Goal: Information Seeking & Learning: Find specific fact

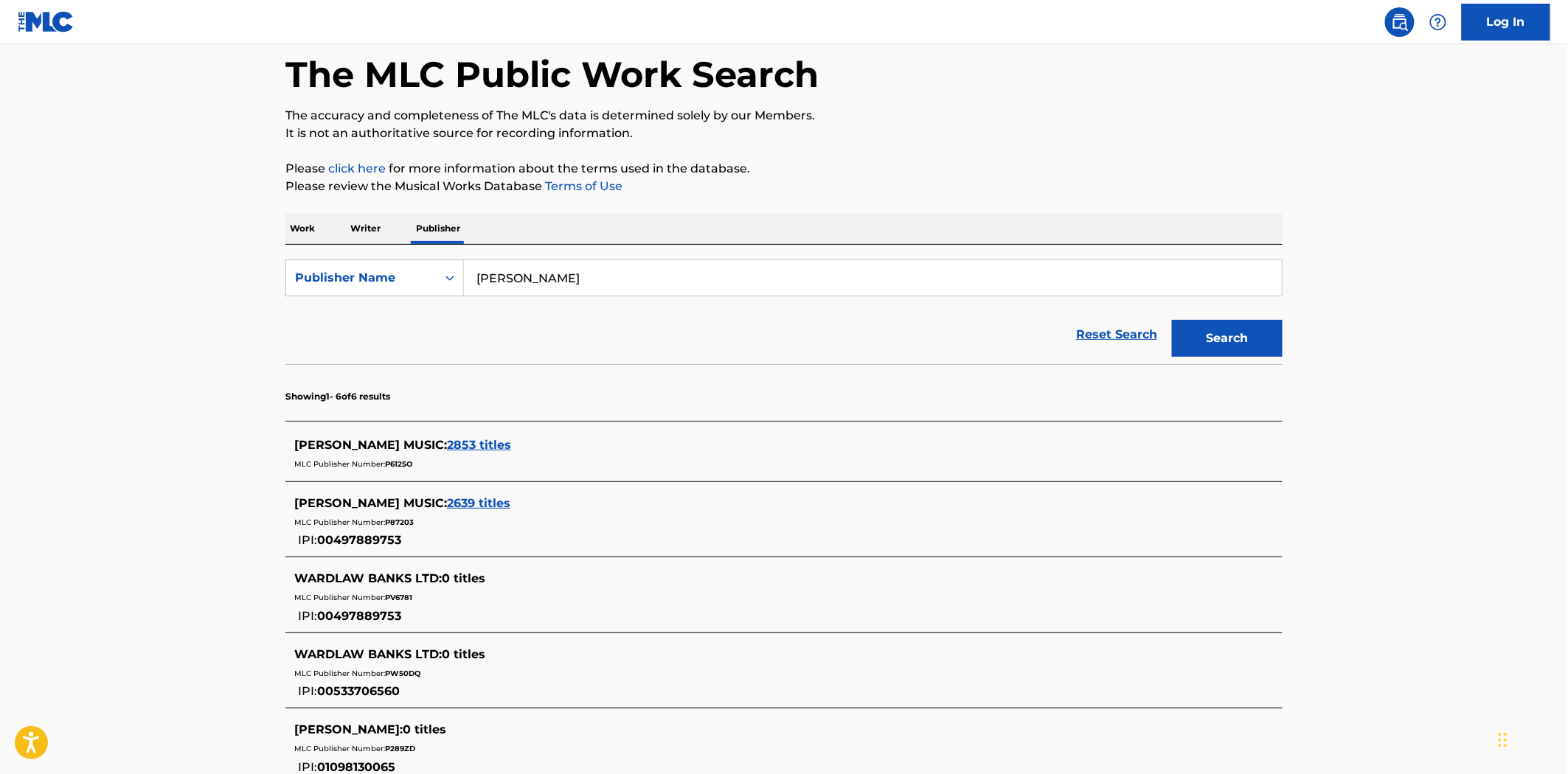
scroll to position [164, 0]
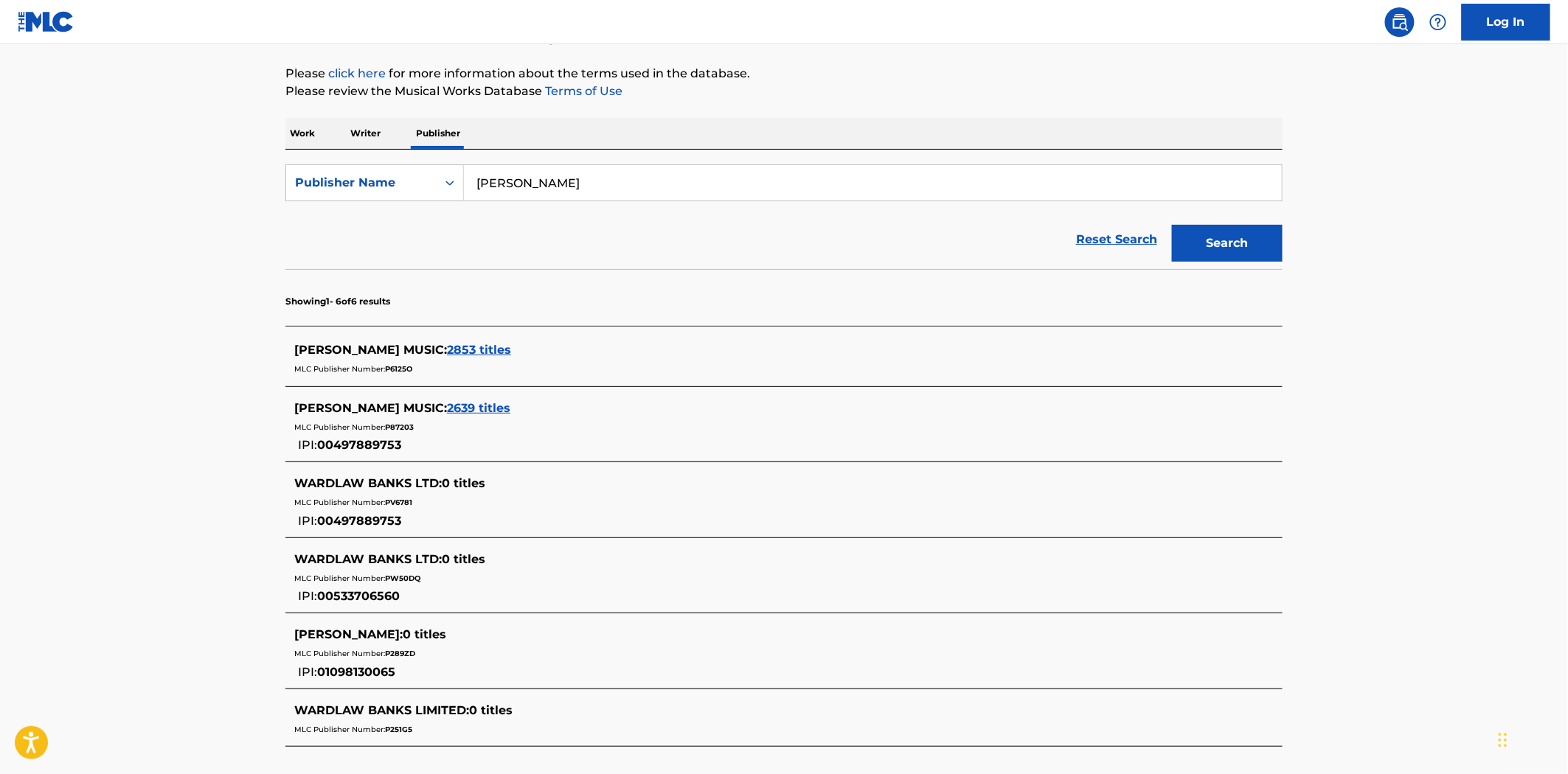
click at [447, 409] on span "2639 titles" at bounding box center [479, 408] width 63 height 14
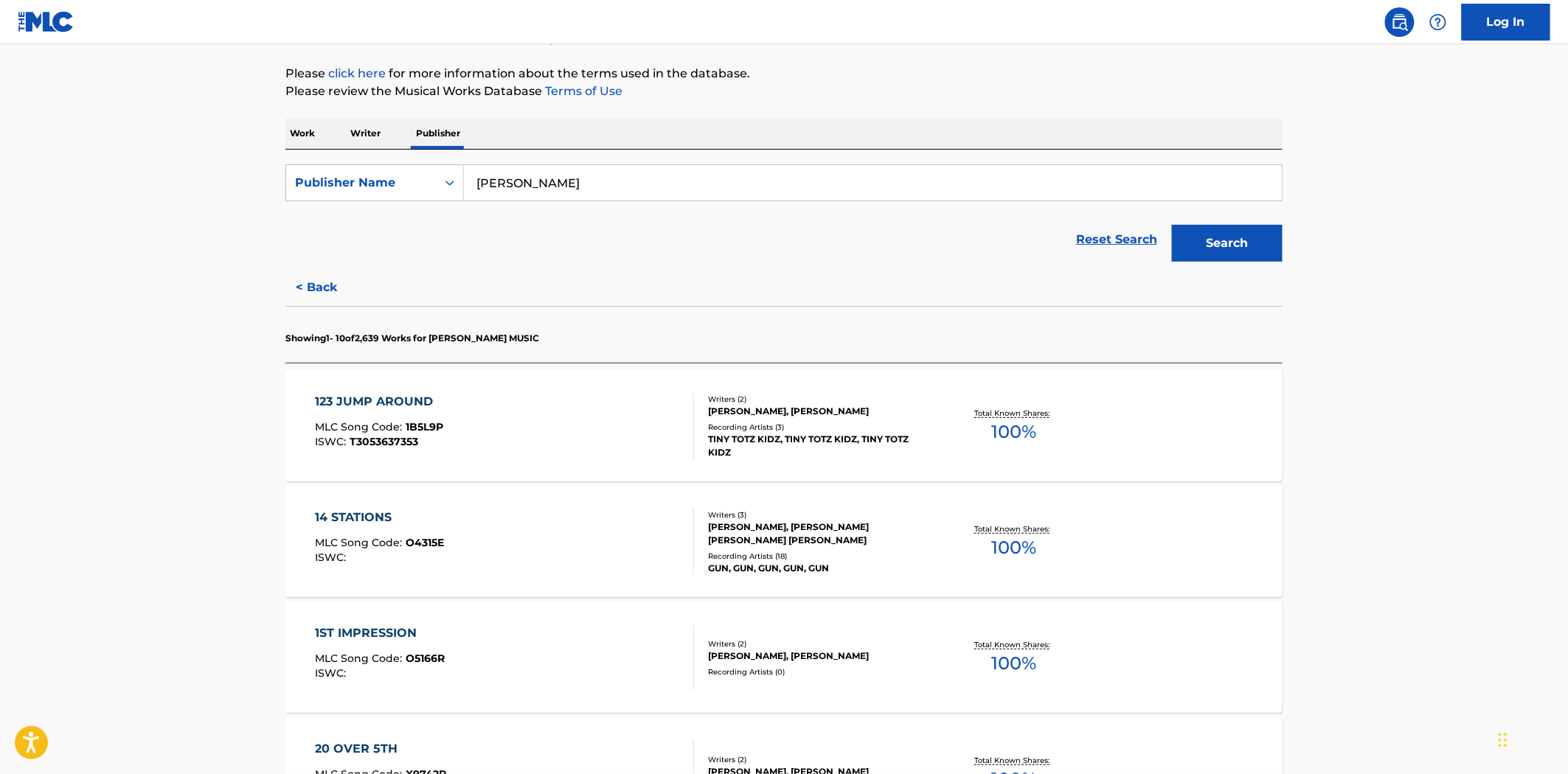
click at [580, 433] on div "123 JUMP AROUND MLC Song Code : 1B5L9P ISWC : T3053637353" at bounding box center [505, 426] width 379 height 67
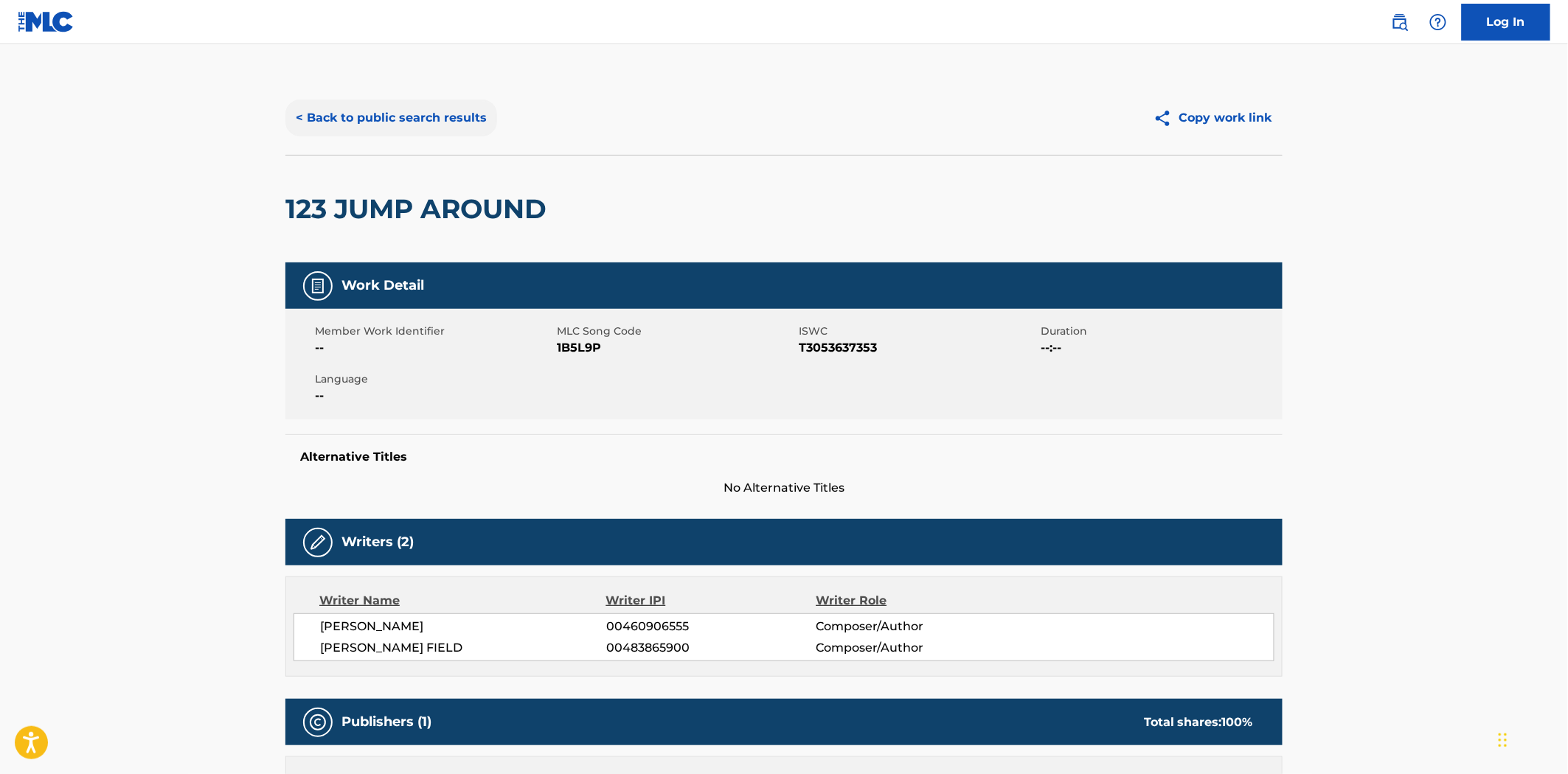
click at [418, 121] on button "< Back to public search results" at bounding box center [391, 118] width 212 height 37
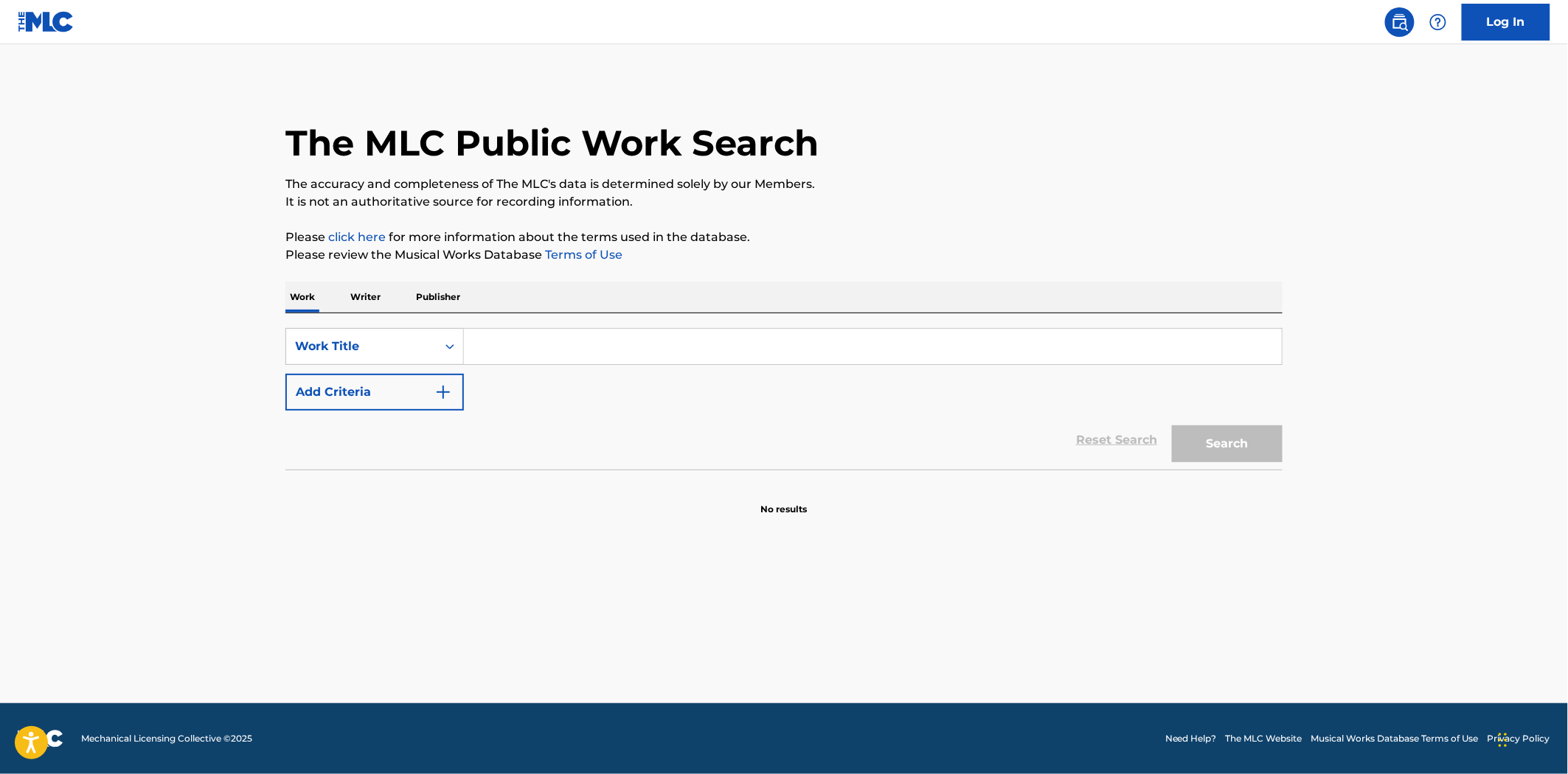
click at [460, 306] on p "Publisher" at bounding box center [438, 296] width 53 height 31
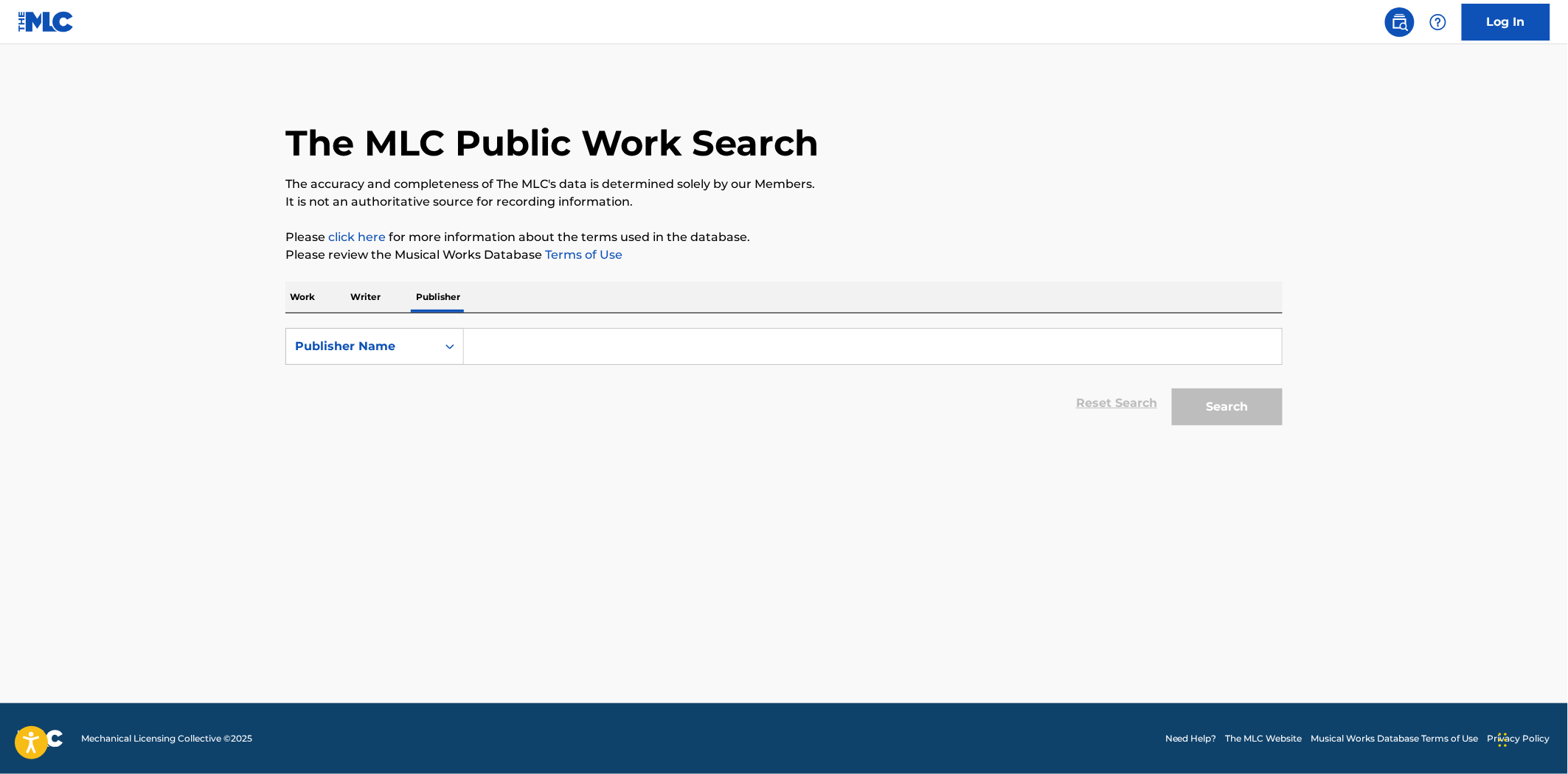
click at [482, 345] on input "Search Form" at bounding box center [873, 346] width 818 height 36
type input "[PERSON_NAME]"
click at [1172, 389] on button "Search" at bounding box center [1227, 407] width 111 height 37
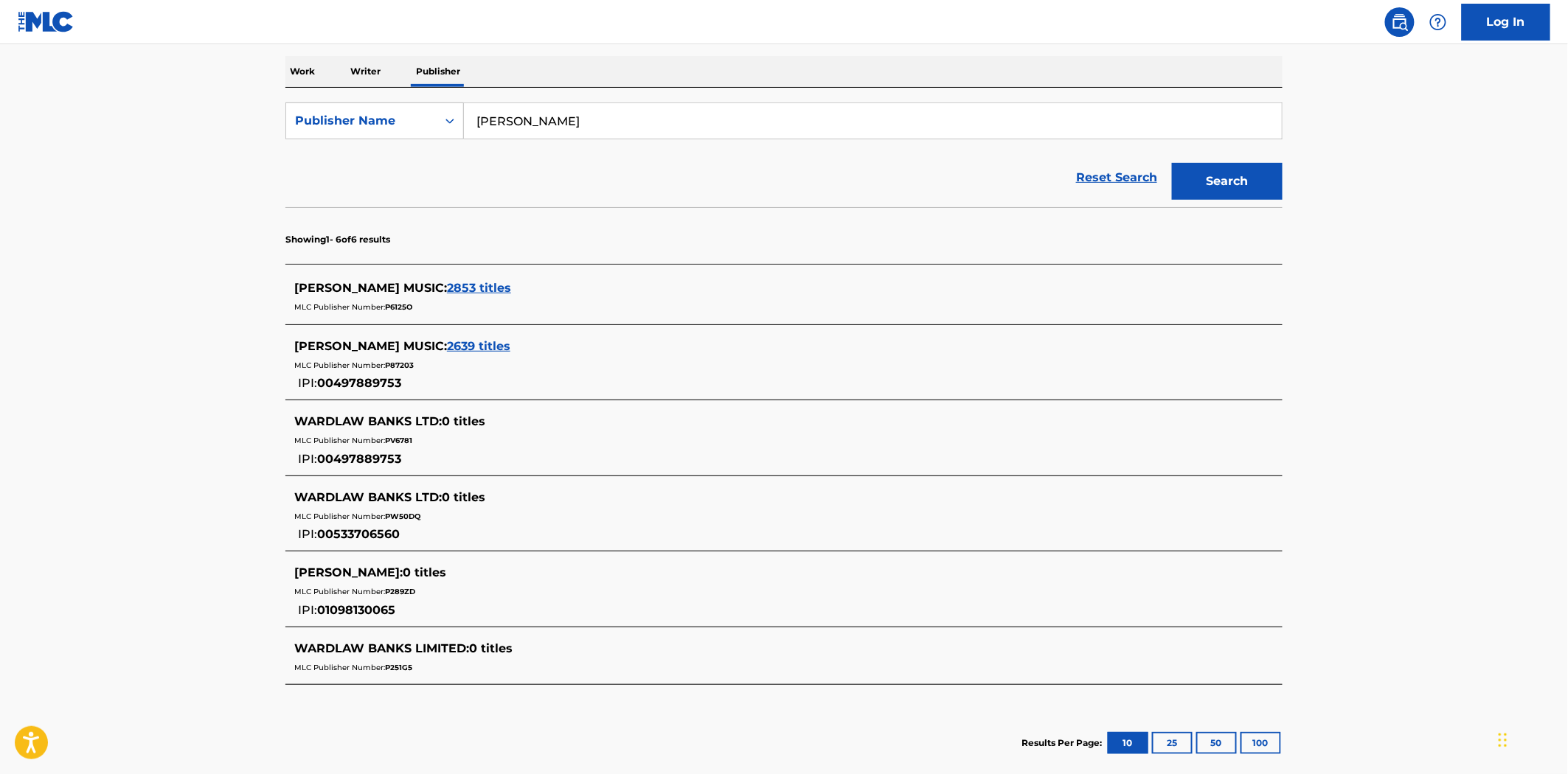
scroll to position [144, 0]
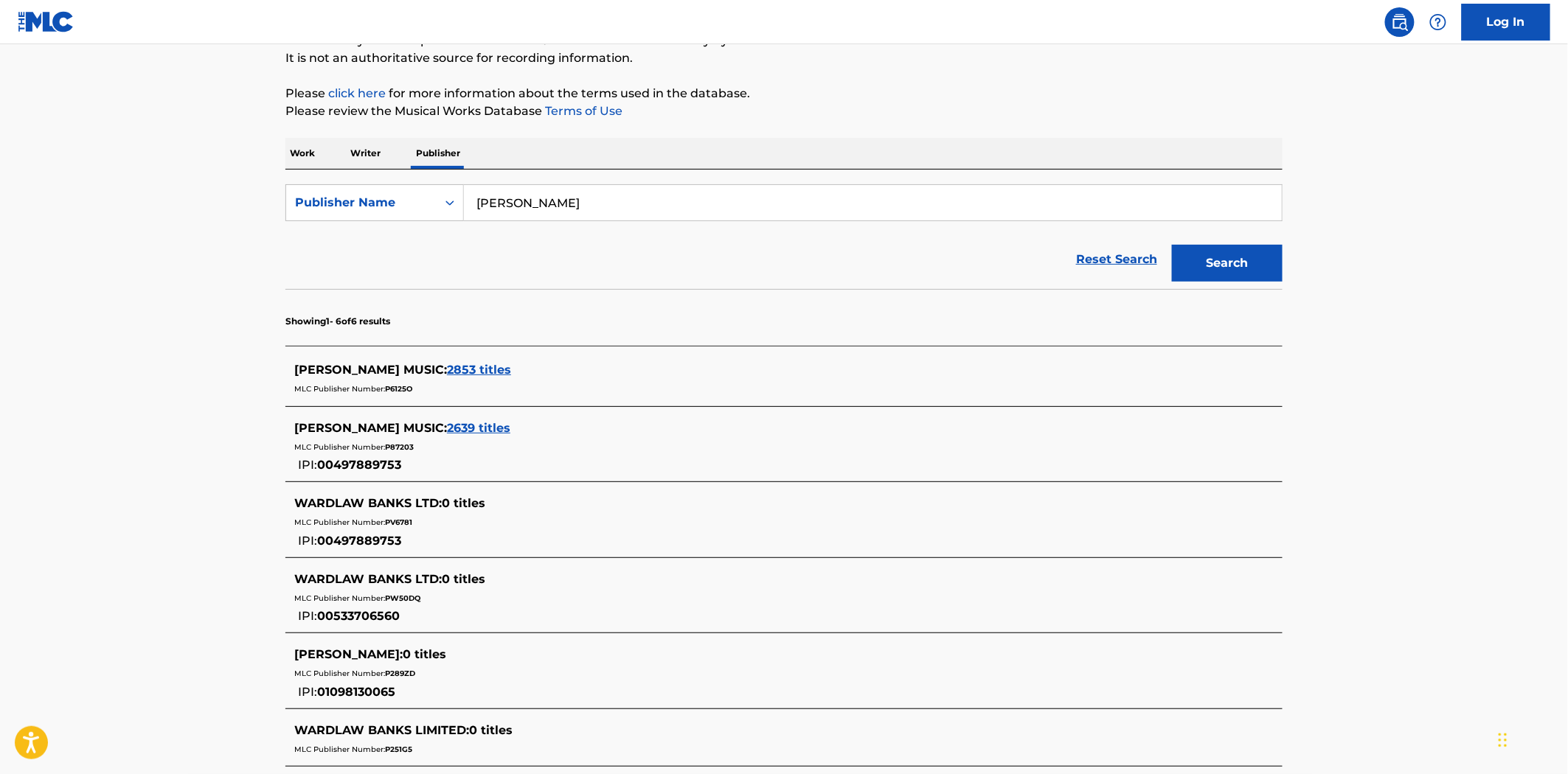
click at [455, 367] on span "2853 titles" at bounding box center [479, 370] width 64 height 14
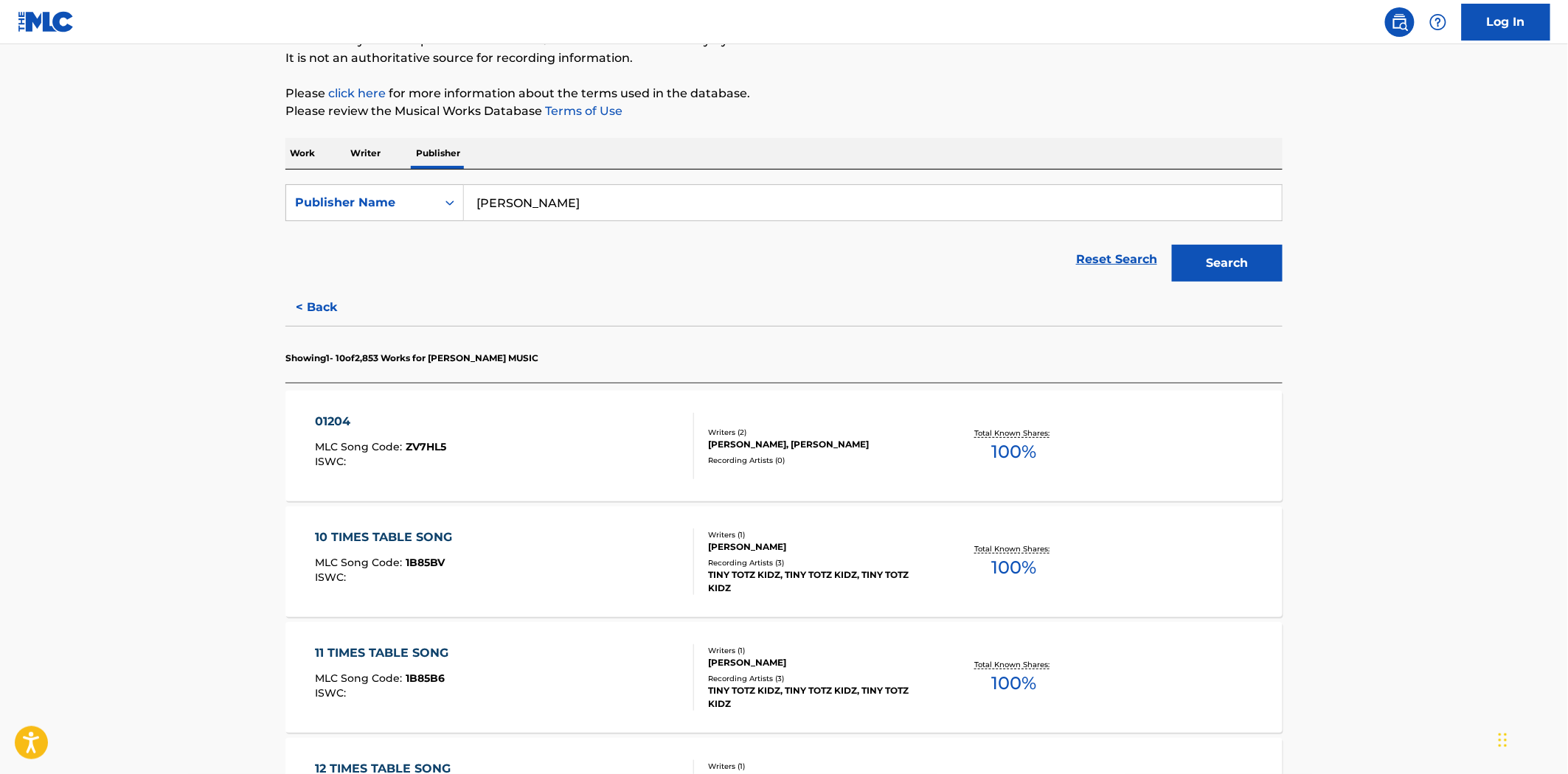
click at [580, 435] on div "01204 MLC Song Code : ZV7HL5 ISWC :" at bounding box center [505, 446] width 379 height 67
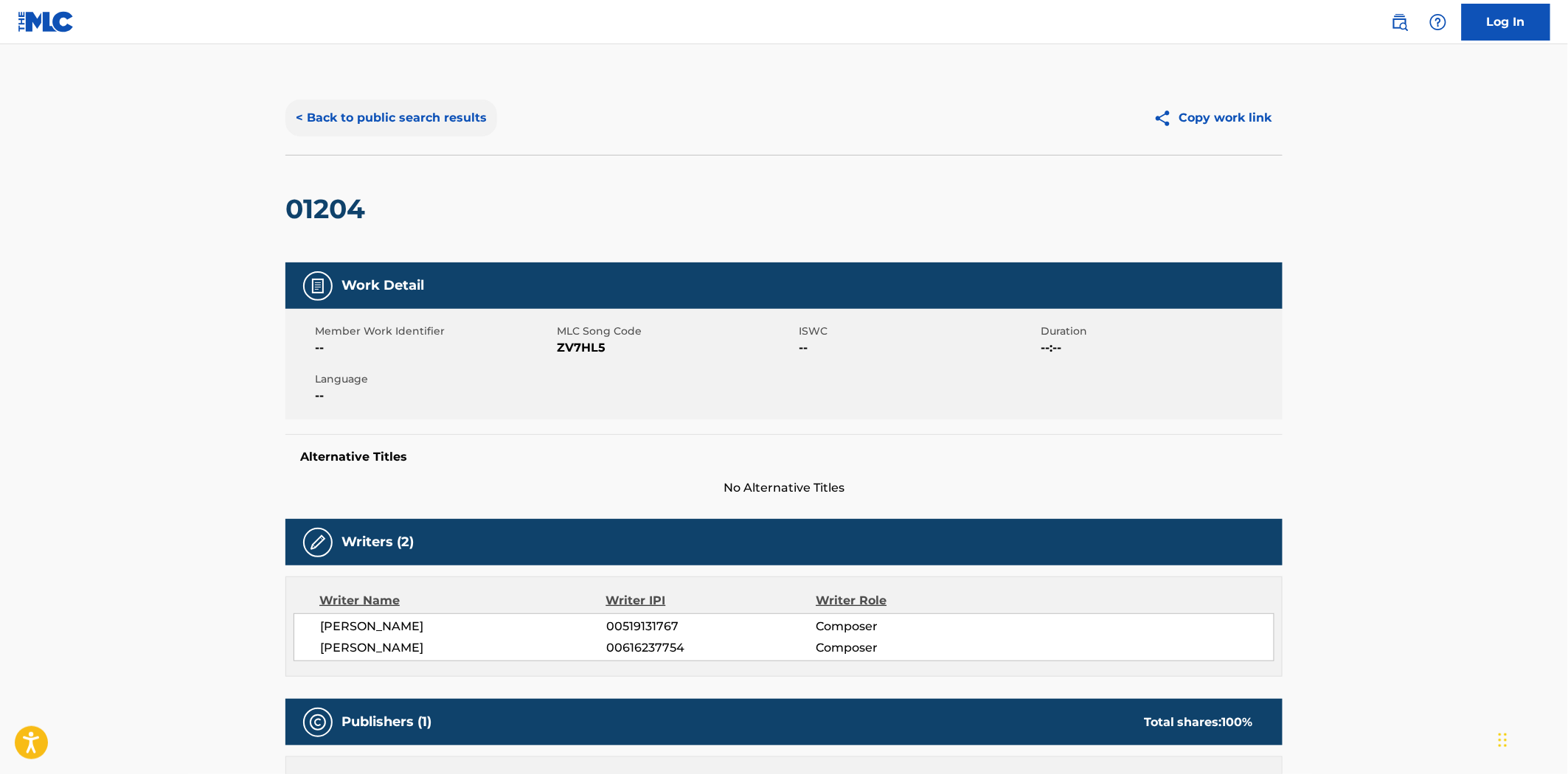
click at [371, 126] on button "< Back to public search results" at bounding box center [391, 118] width 212 height 37
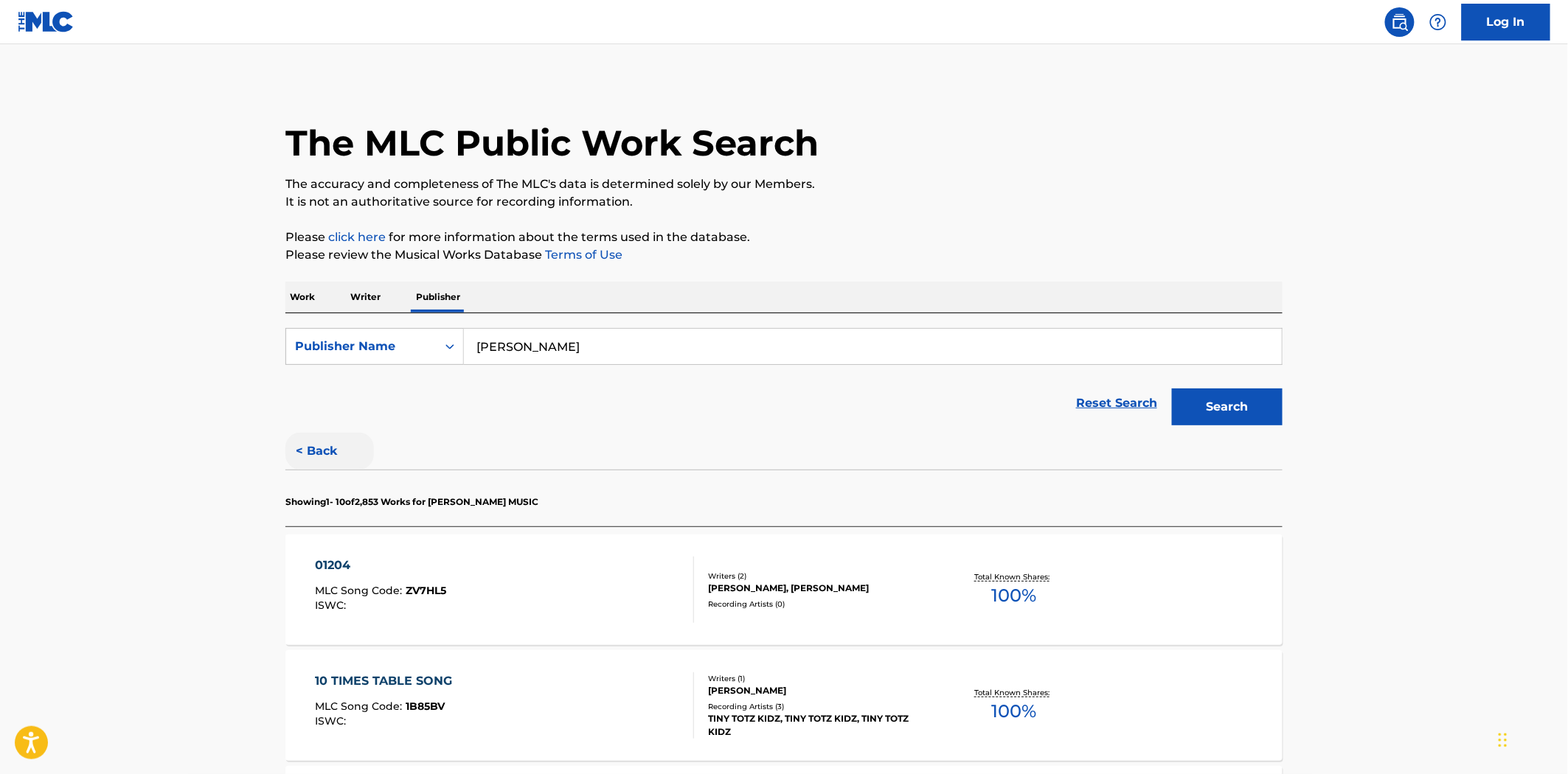
click at [320, 439] on button "< Back" at bounding box center [330, 451] width 88 height 37
